Goal: Task Accomplishment & Management: Manage account settings

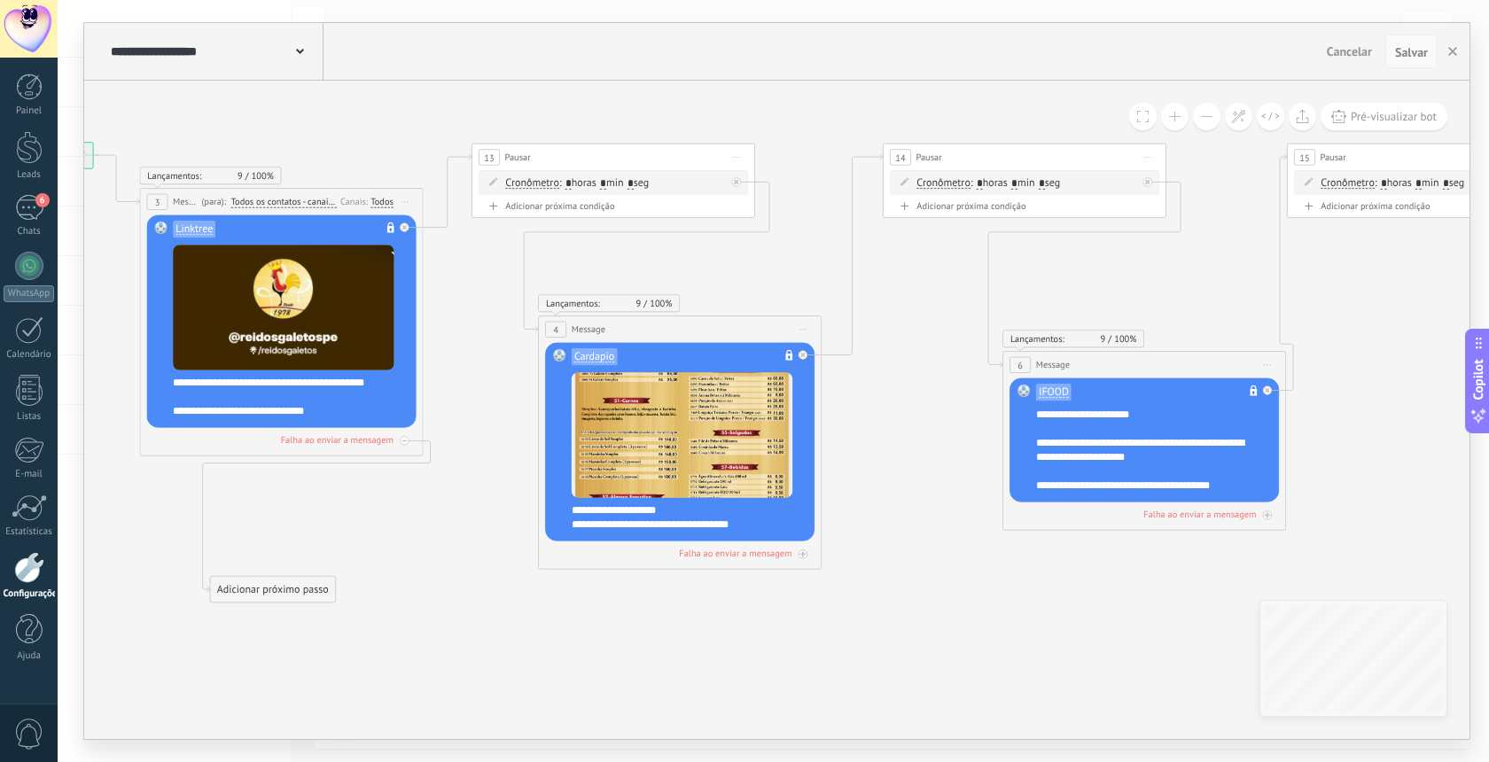
click at [1408, 55] on span "Salvar" at bounding box center [1411, 52] width 33 height 12
click at [1407, 43] on button "Salvar" at bounding box center [1411, 52] width 52 height 34
click at [1448, 51] on icon "button" at bounding box center [1452, 51] width 9 height 9
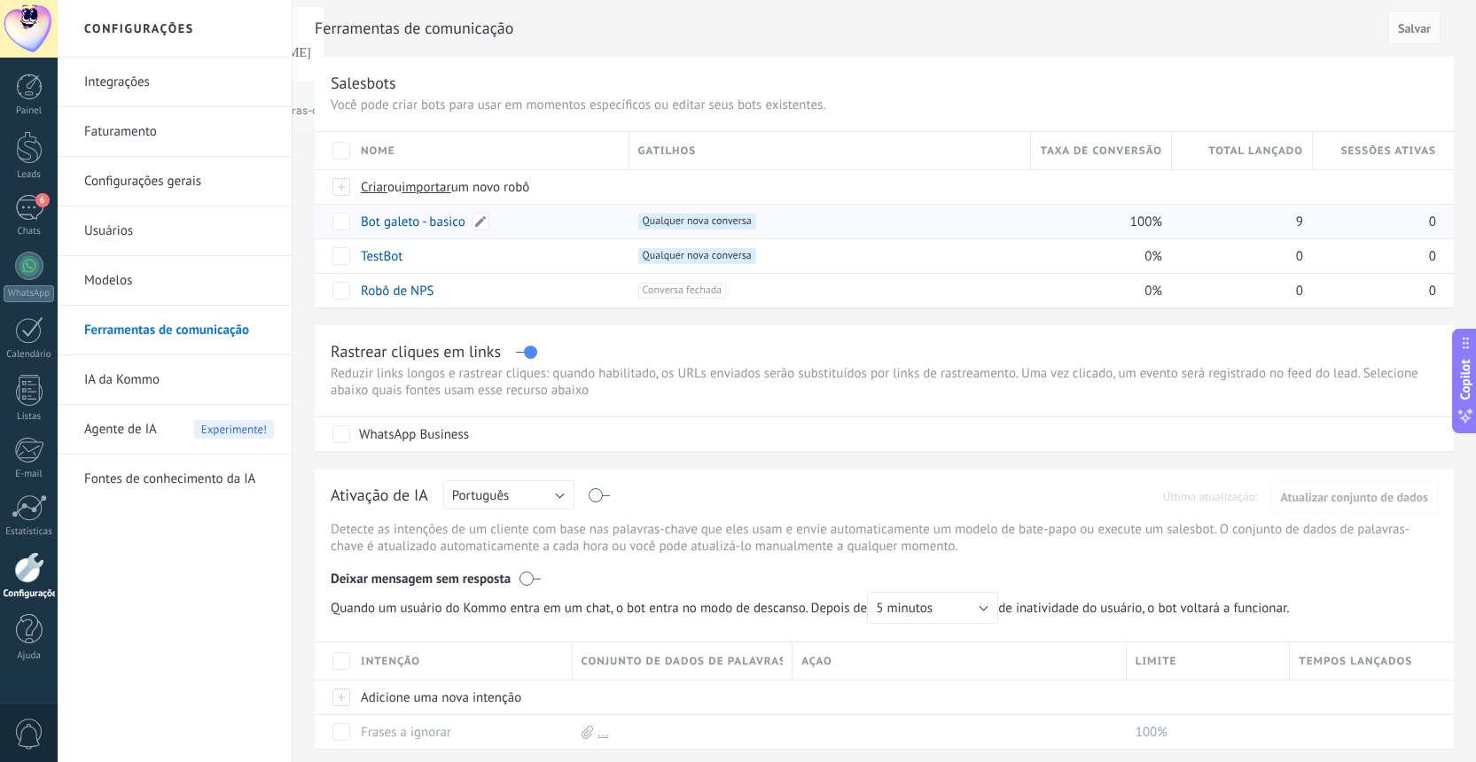
click at [388, 218] on link "Bot galeto - basico" at bounding box center [413, 222] width 105 height 17
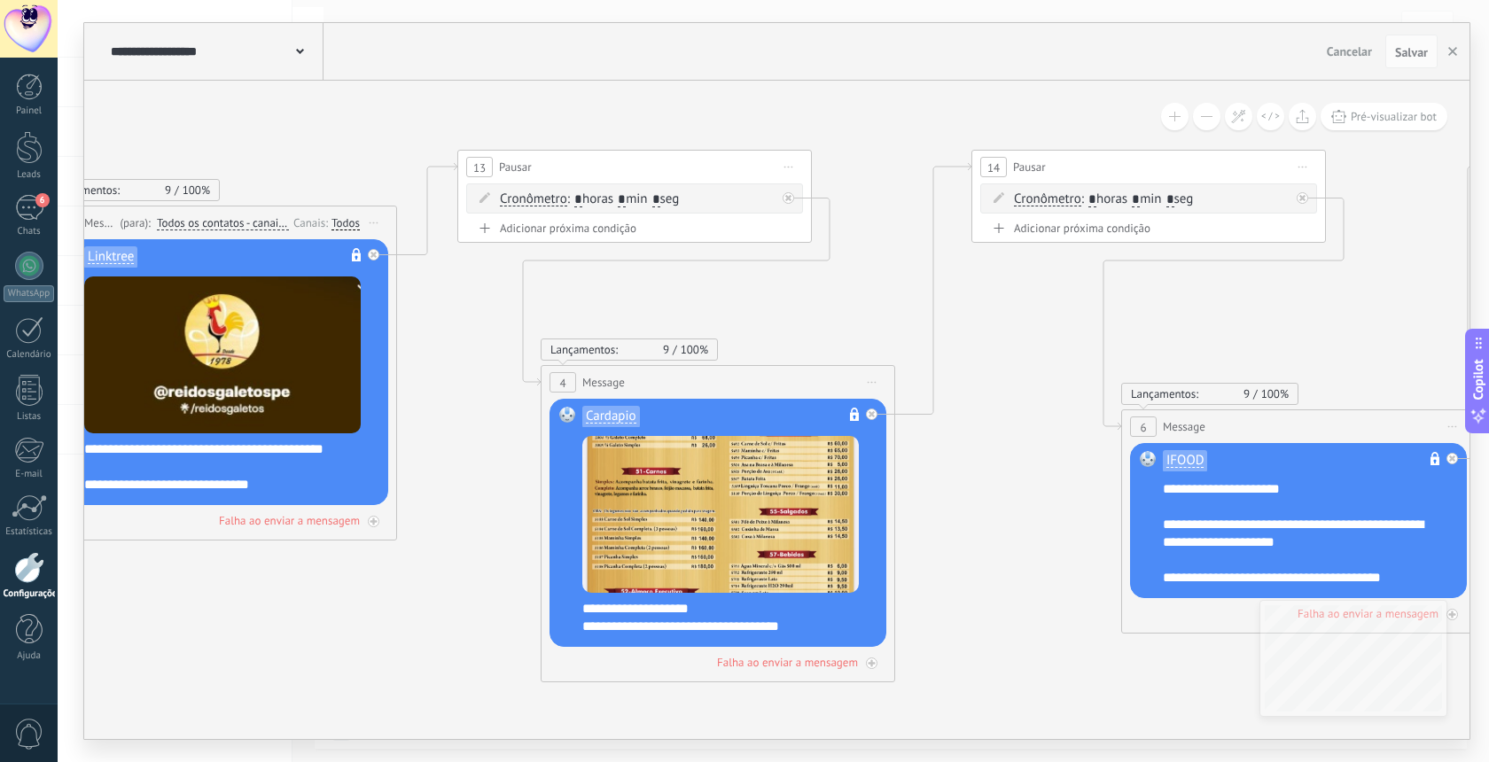
drag, startPoint x: 970, startPoint y: 623, endPoint x: 344, endPoint y: 557, distance: 630.0
click at [344, 557] on icon at bounding box center [1419, 415] width 4056 height 1421
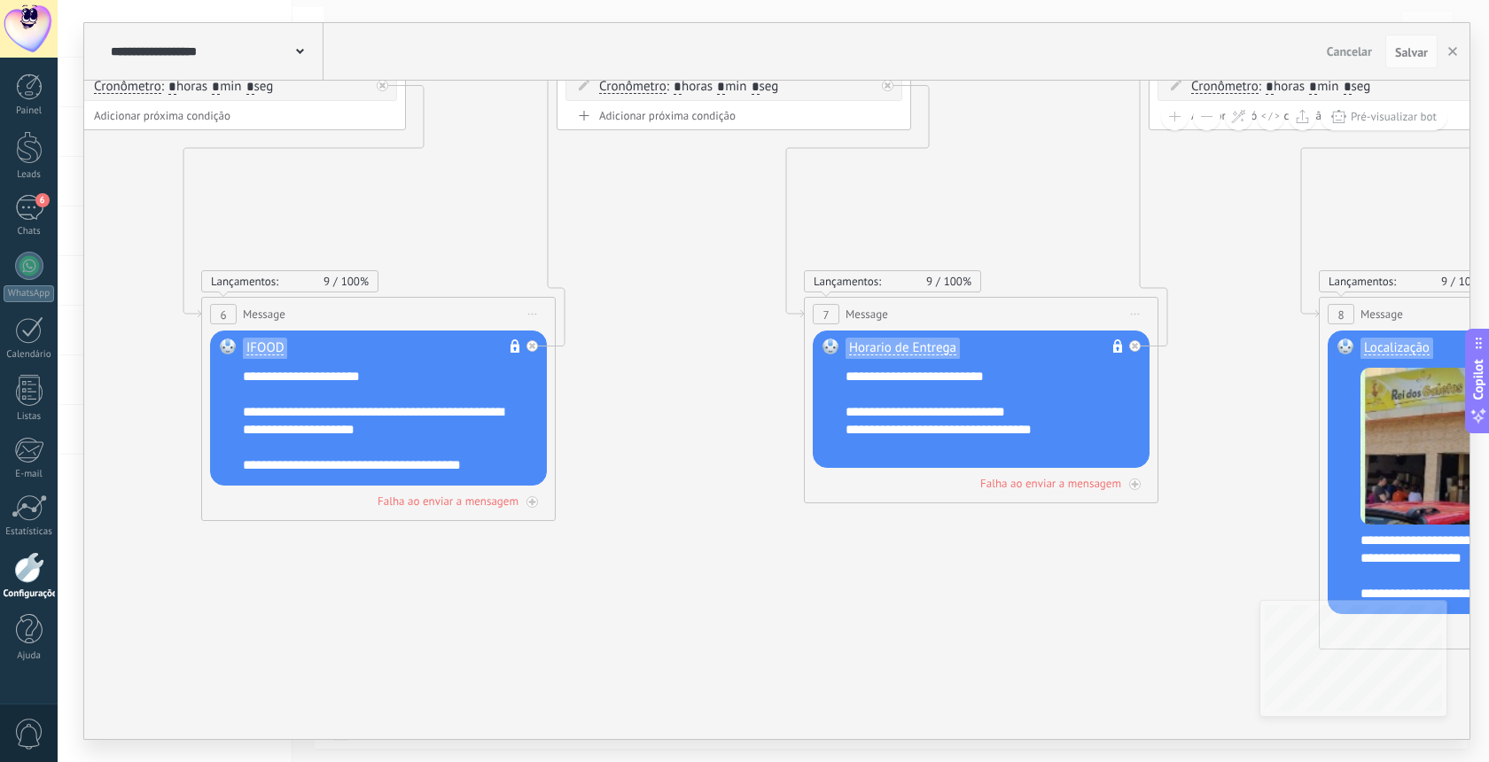
drag, startPoint x: 1005, startPoint y: 433, endPoint x: 85, endPoint y: 321, distance: 926.7
click at [85, 321] on icon at bounding box center [499, 342] width 4056 height 1500
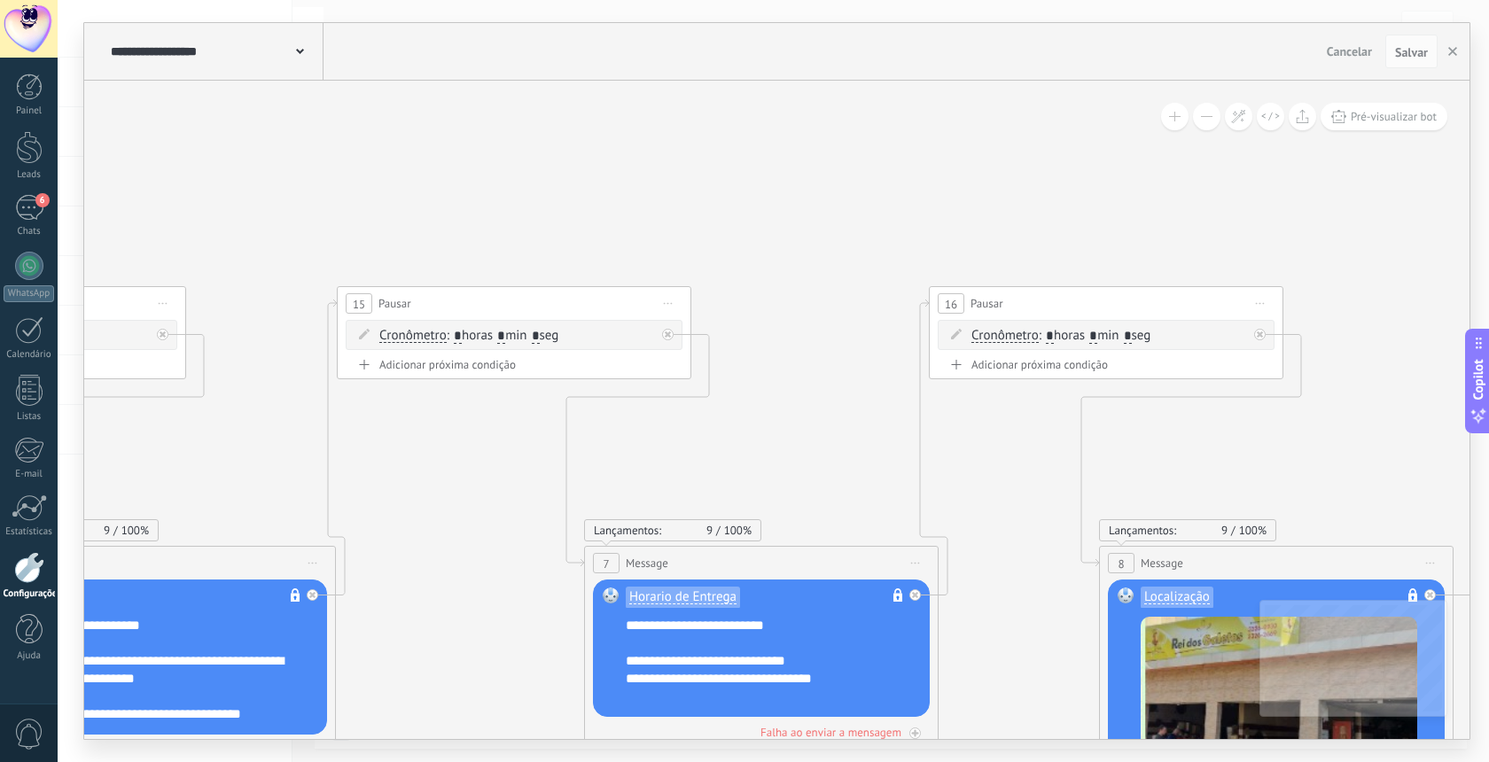
drag, startPoint x: 1252, startPoint y: 340, endPoint x: 1396, endPoint y: 371, distance: 146.9
click at [1033, 589] on icon at bounding box center [280, 591] width 4056 height 1500
click at [1401, 53] on span "Salvar" at bounding box center [1411, 52] width 33 height 12
click at [1452, 51] on use "button" at bounding box center [1452, 51] width 9 height 9
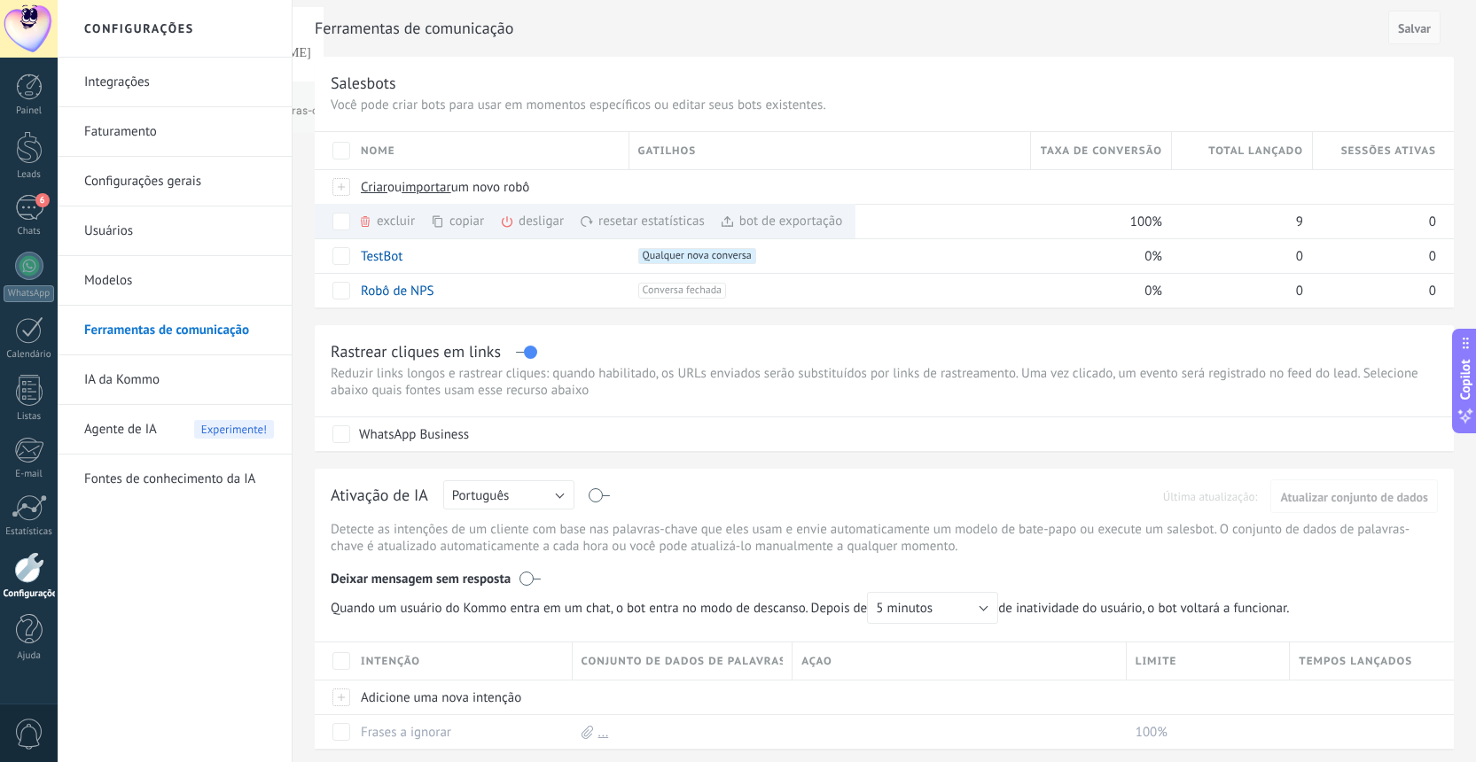
click at [1409, 28] on span "Salvar" at bounding box center [1414, 28] width 33 height 12
click at [1282, 55] on div "Ferramentas de comunicação Cancelar Salvar" at bounding box center [884, 28] width 1139 height 57
drag, startPoint x: 829, startPoint y: 86, endPoint x: 852, endPoint y: 120, distance: 40.3
click at [852, 120] on div "Salesbots Você pode criar bots para usar em momentos específicos ou editar seus…" at bounding box center [884, 182] width 1139 height 251
click at [865, 340] on div "Rastrear cliques em links Reduzir links longos e rastrear cliques: quando habil…" at bounding box center [884, 388] width 1139 height 126
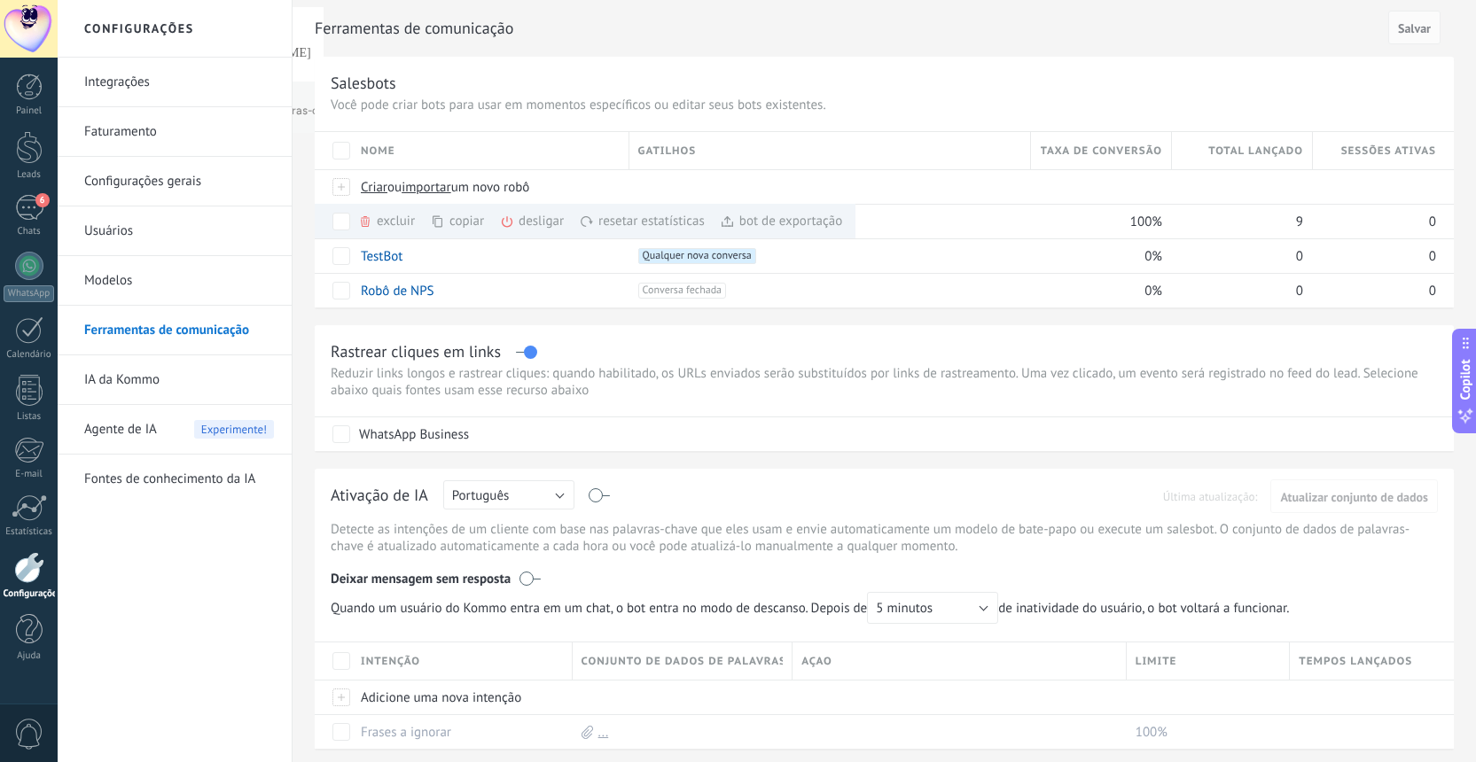
click at [243, 634] on div "Integrações Faturamento Configurações gerais Usuários Modelos Ferramentas de co…" at bounding box center [175, 410] width 234 height 705
click at [710, 38] on h2 "Ferramentas de comunicação" at bounding box center [848, 28] width 1067 height 35
click at [29, 221] on link "6 Chats" at bounding box center [29, 216] width 58 height 43
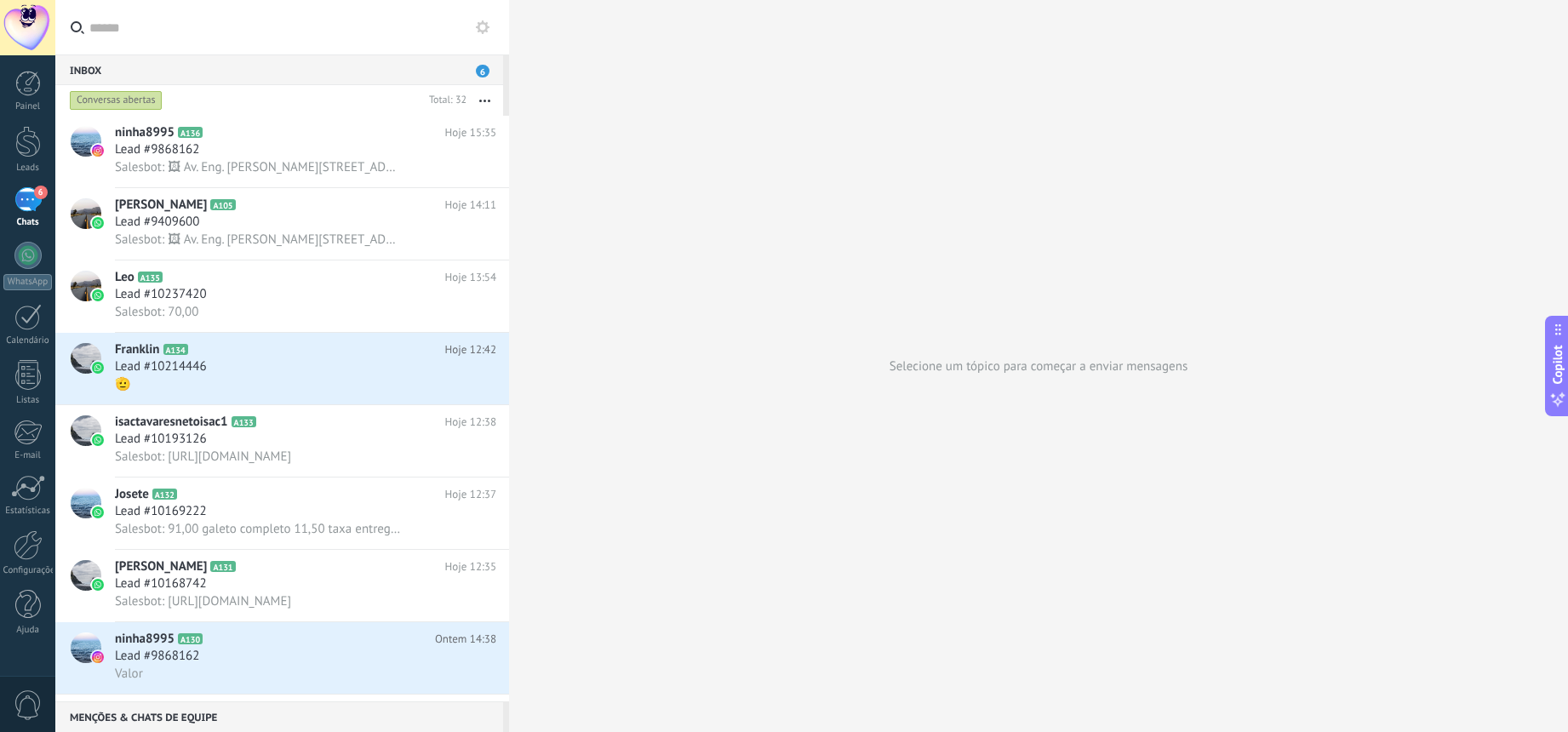
click at [722, 411] on div "Selecione um tópico para começar a enviar mensagens" at bounding box center [1039, 366] width 1059 height 732
click at [723, 217] on div "Selecione um tópico para começar a enviar mensagens" at bounding box center [1039, 366] width 1059 height 732
